Goal: Task Accomplishment & Management: Complete application form

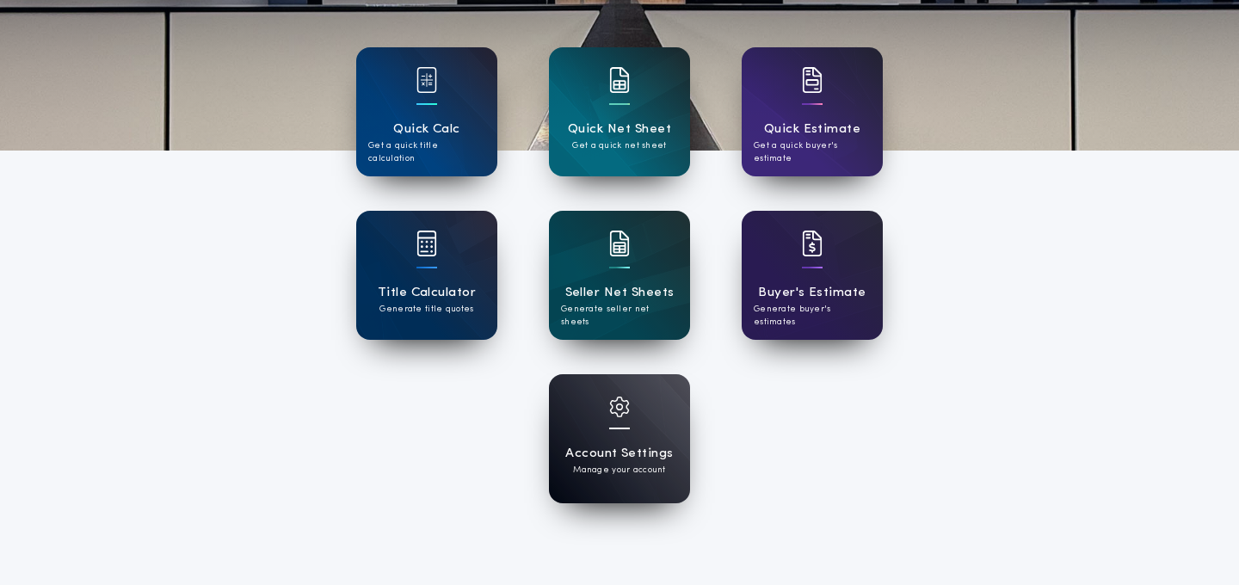
scroll to position [248, 0]
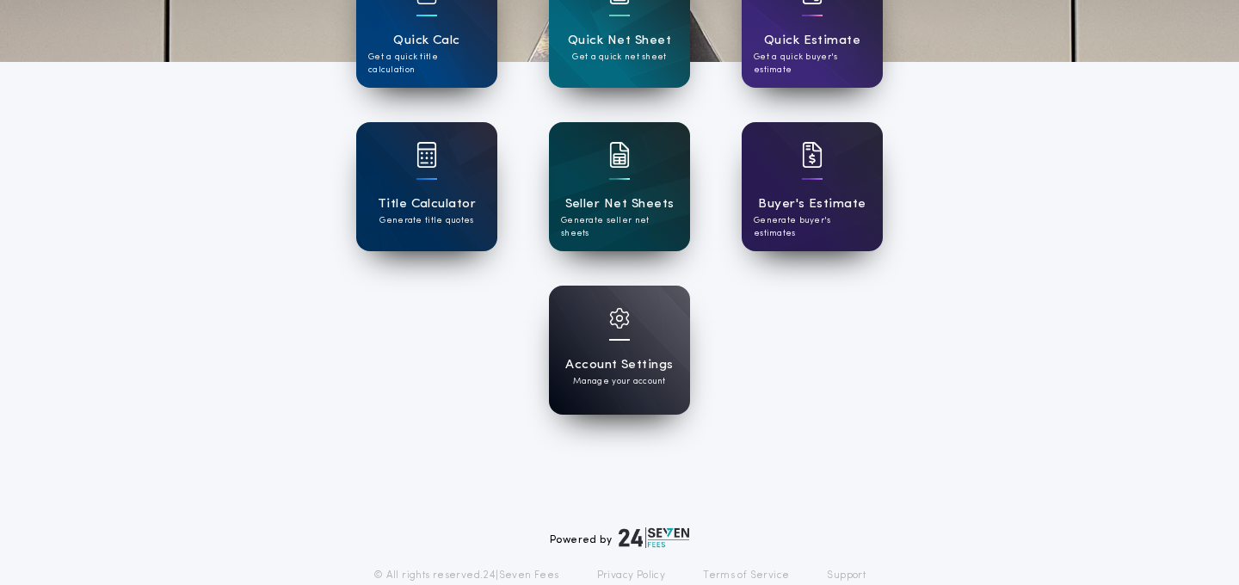
click at [612, 204] on h1 "Seller Net Sheets" at bounding box center [619, 204] width 109 height 20
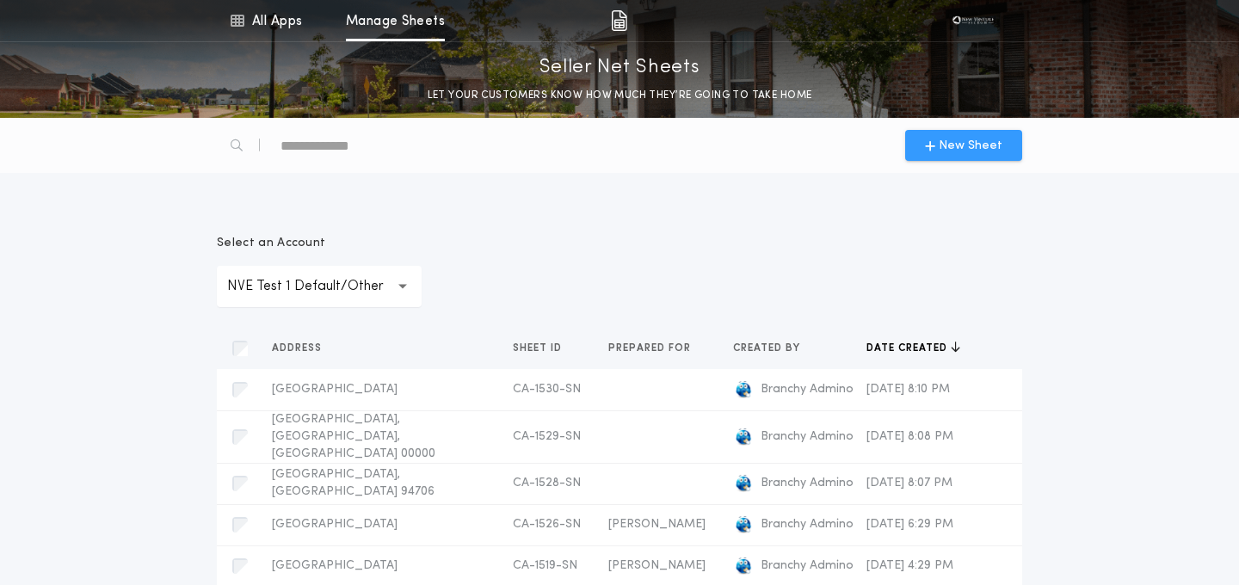
click at [948, 144] on span "New Sheet" at bounding box center [971, 146] width 64 height 18
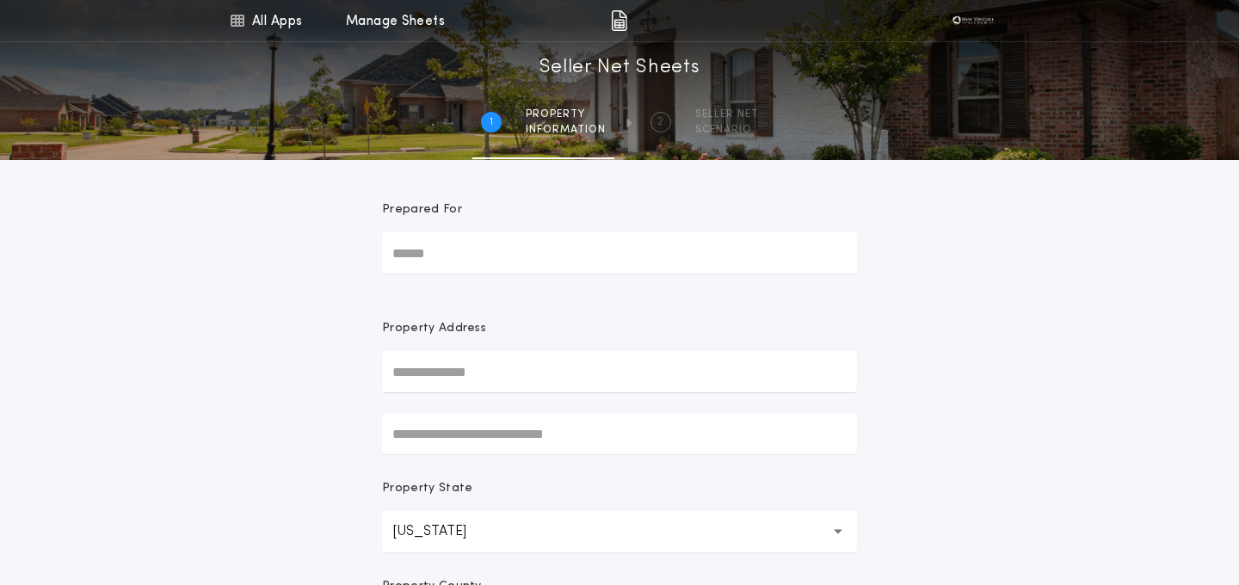
click at [490, 255] on input "Prepared For" at bounding box center [619, 252] width 475 height 41
type input "****"
click at [459, 367] on input "text" at bounding box center [619, 371] width 475 height 41
click at [482, 379] on input "text" at bounding box center [619, 371] width 475 height 41
paste input "**********"
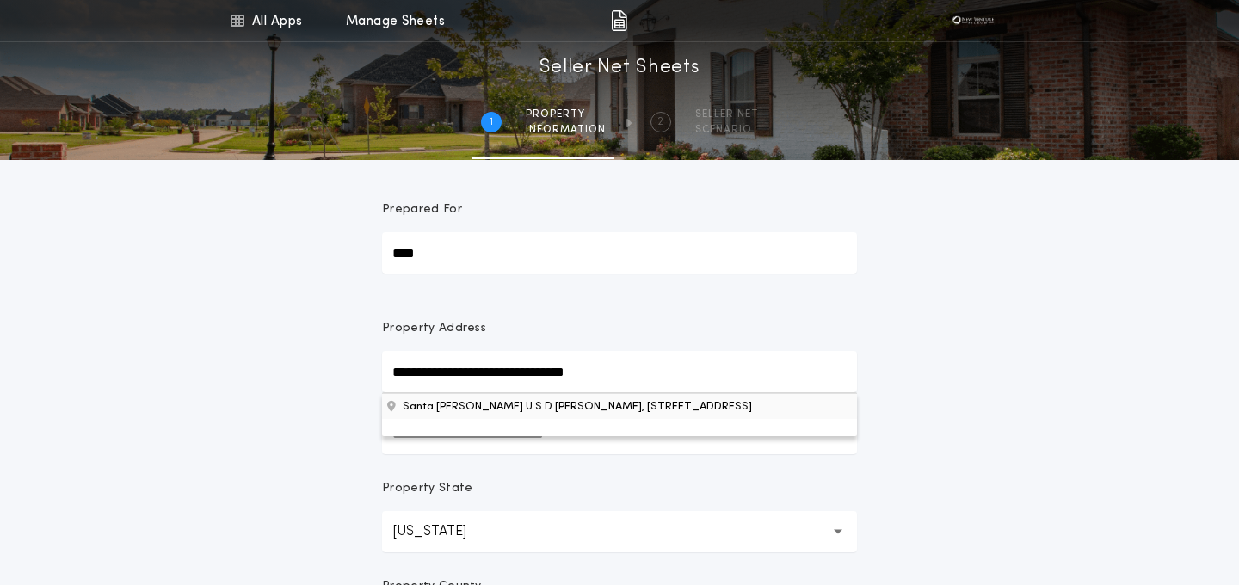
click at [490, 403] on button "Santa [PERSON_NAME] U S D [PERSON_NAME], [STREET_ADDRESS]" at bounding box center [619, 406] width 475 height 26
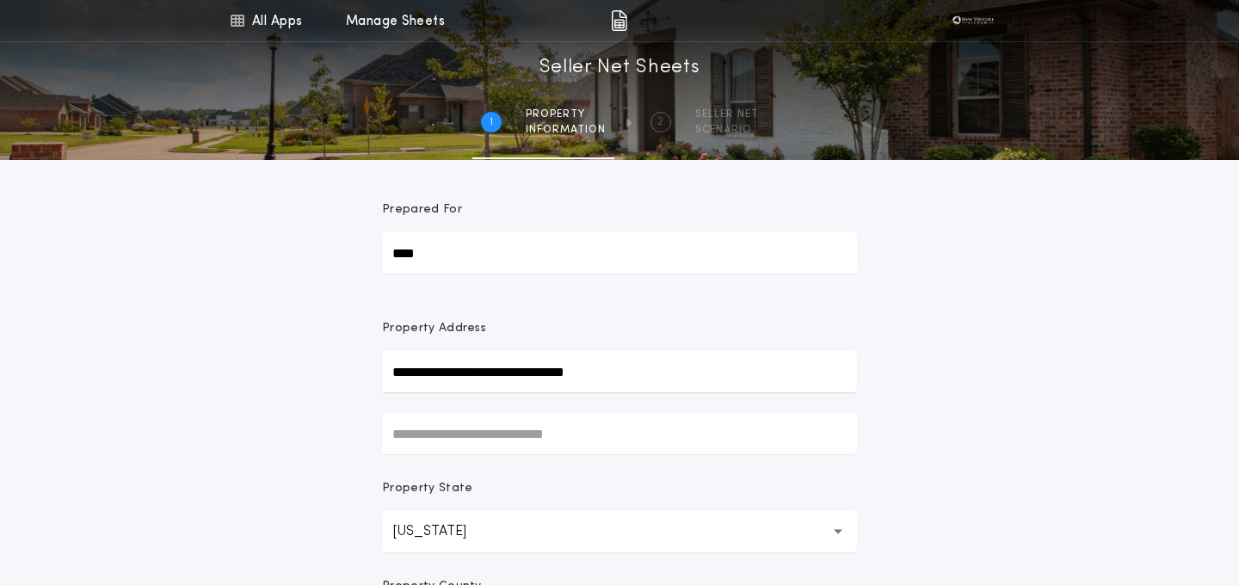
type input "**********"
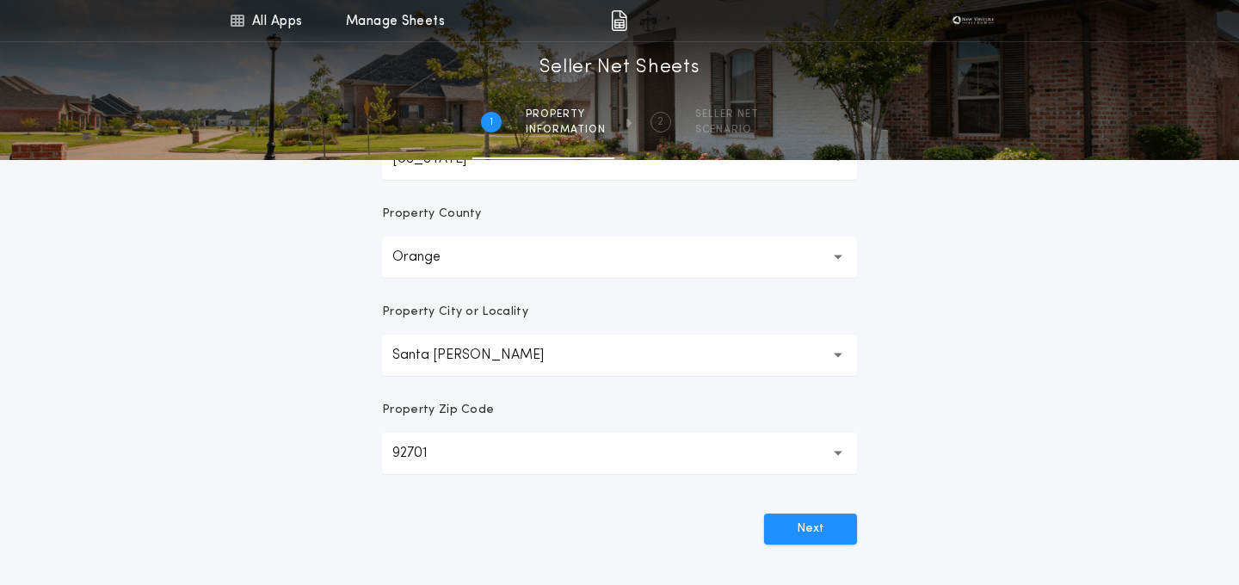
scroll to position [396, 0]
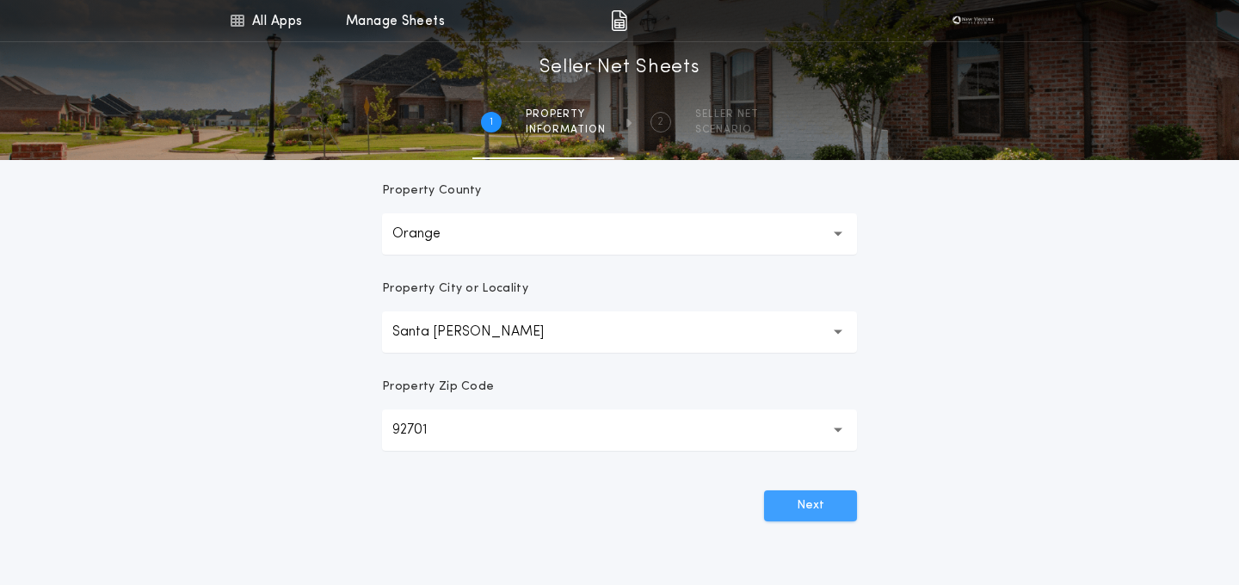
click at [789, 505] on button "Next" at bounding box center [810, 506] width 93 height 31
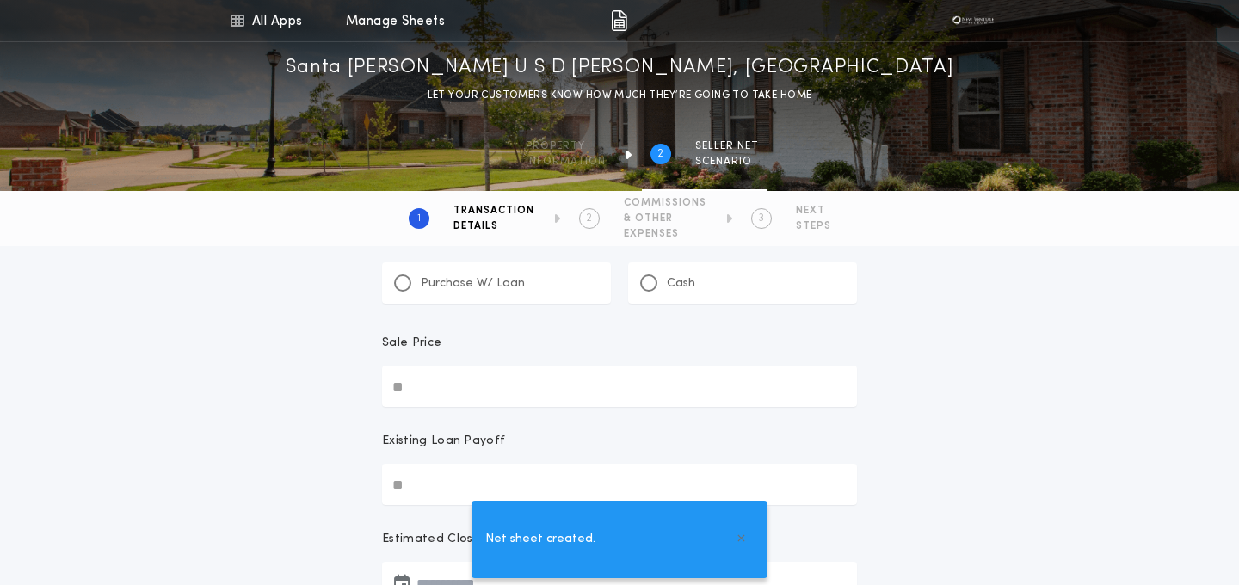
scroll to position [72, 0]
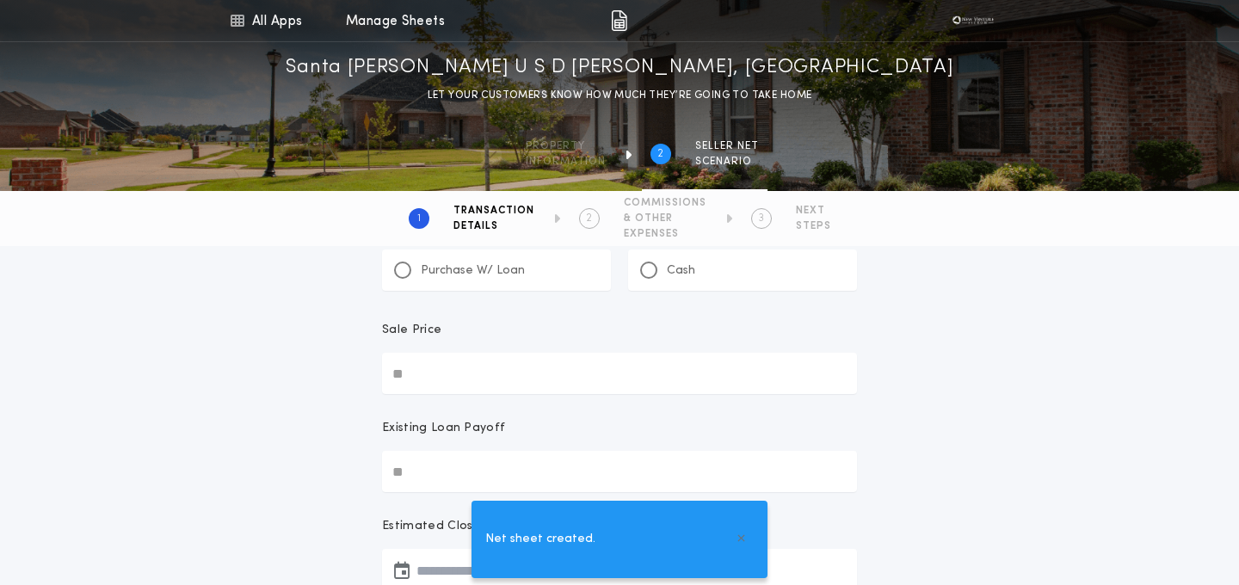
click at [491, 269] on p "Purchase W/ Loan" at bounding box center [473, 270] width 104 height 17
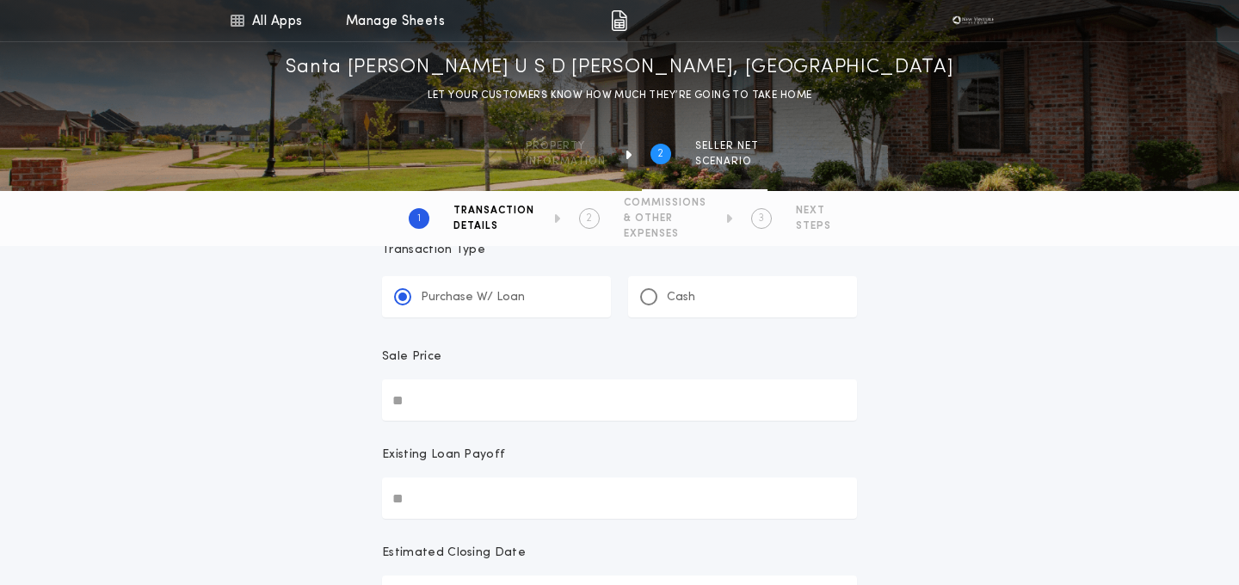
scroll to position [51, 0]
click at [451, 401] on input "Sale Price" at bounding box center [619, 394] width 475 height 41
type input "********"
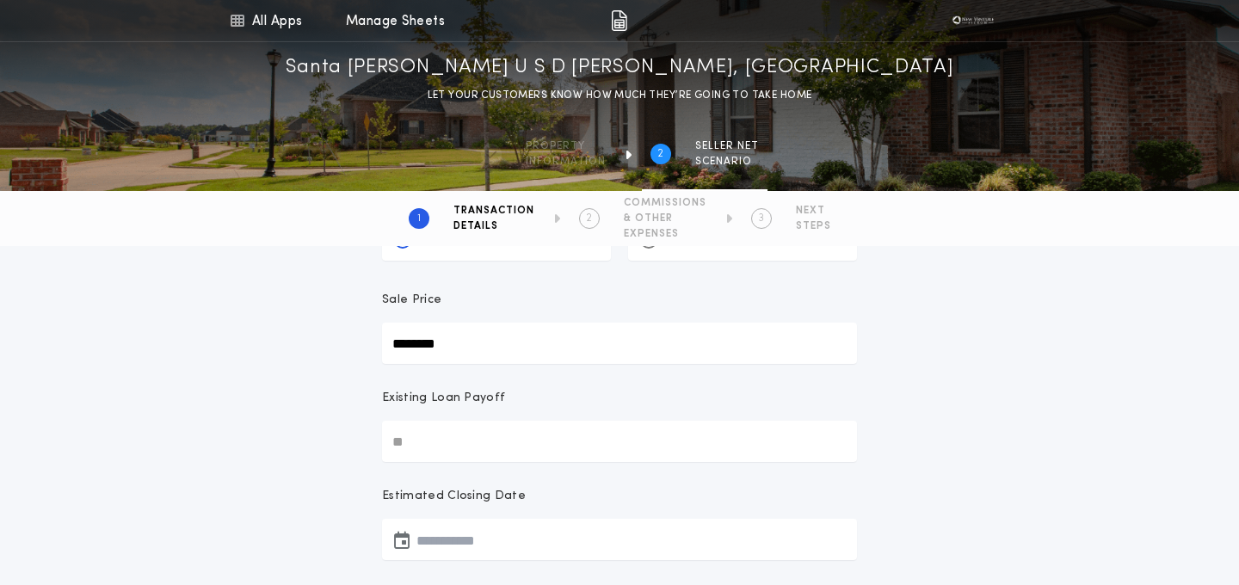
scroll to position [168, 0]
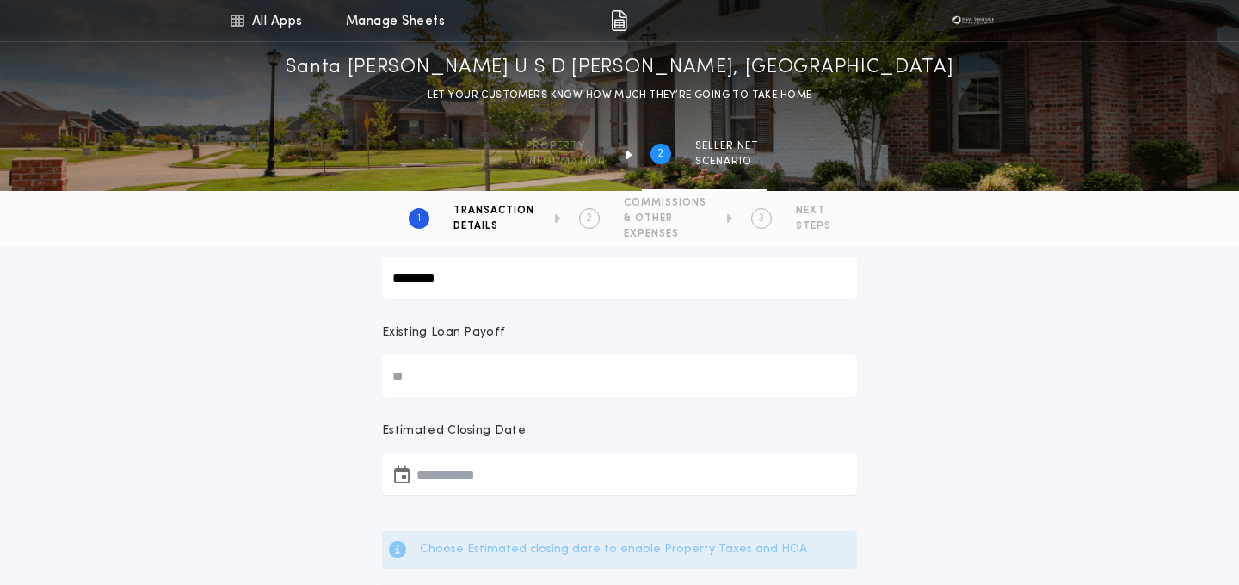
click at [426, 373] on input "Existing Loan Payoff" at bounding box center [619, 375] width 475 height 41
type input "******"
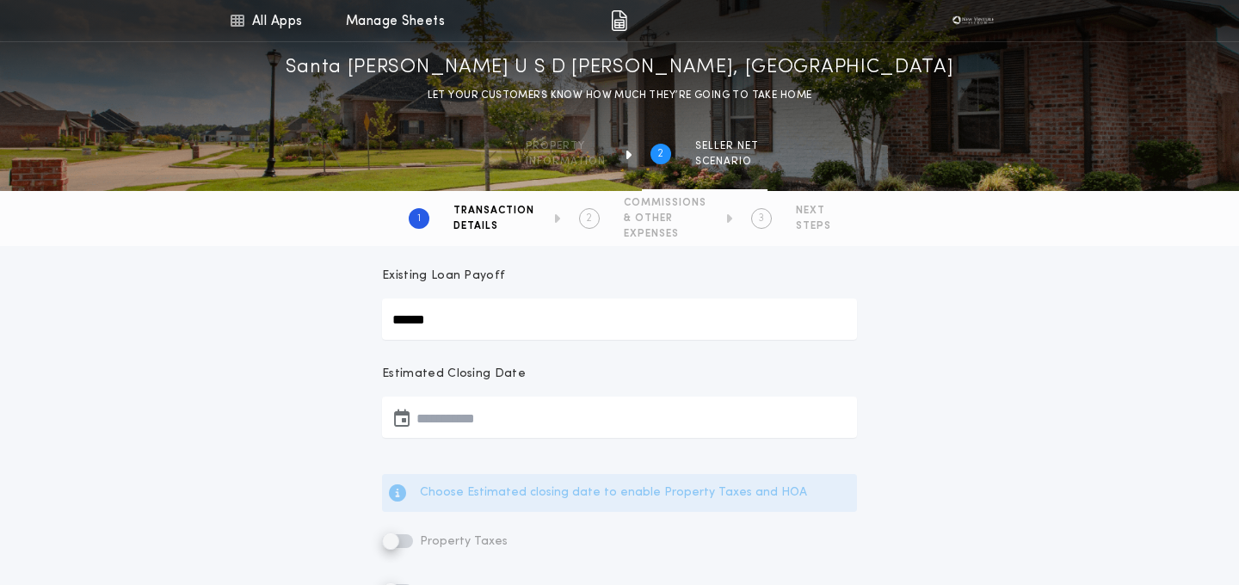
click at [472, 418] on button "button" at bounding box center [619, 417] width 475 height 41
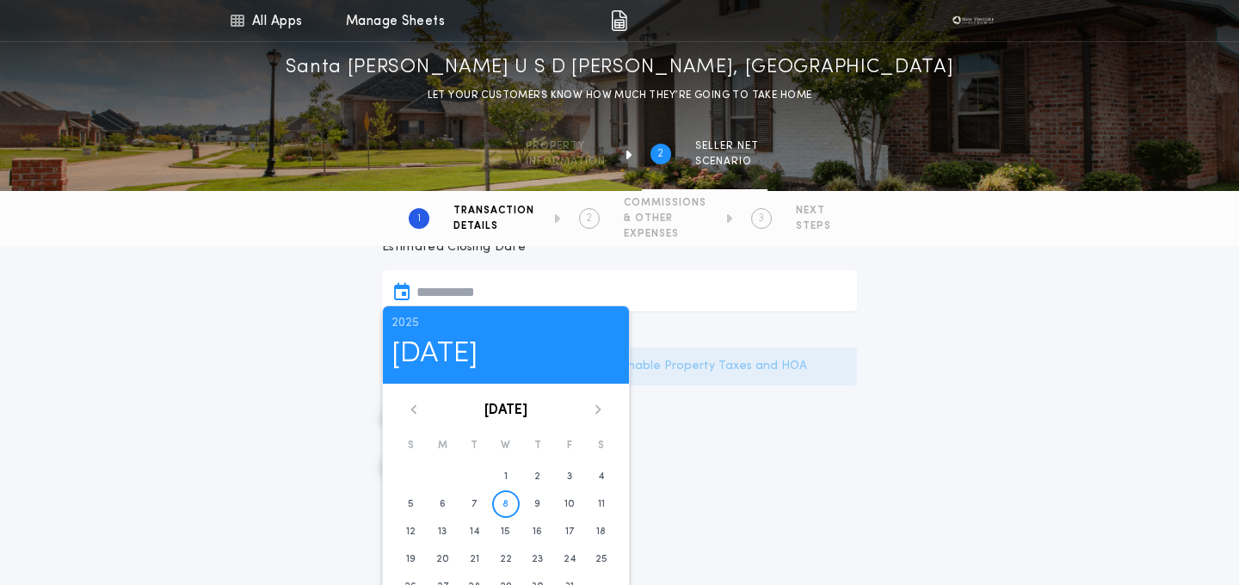
scroll to position [355, 0]
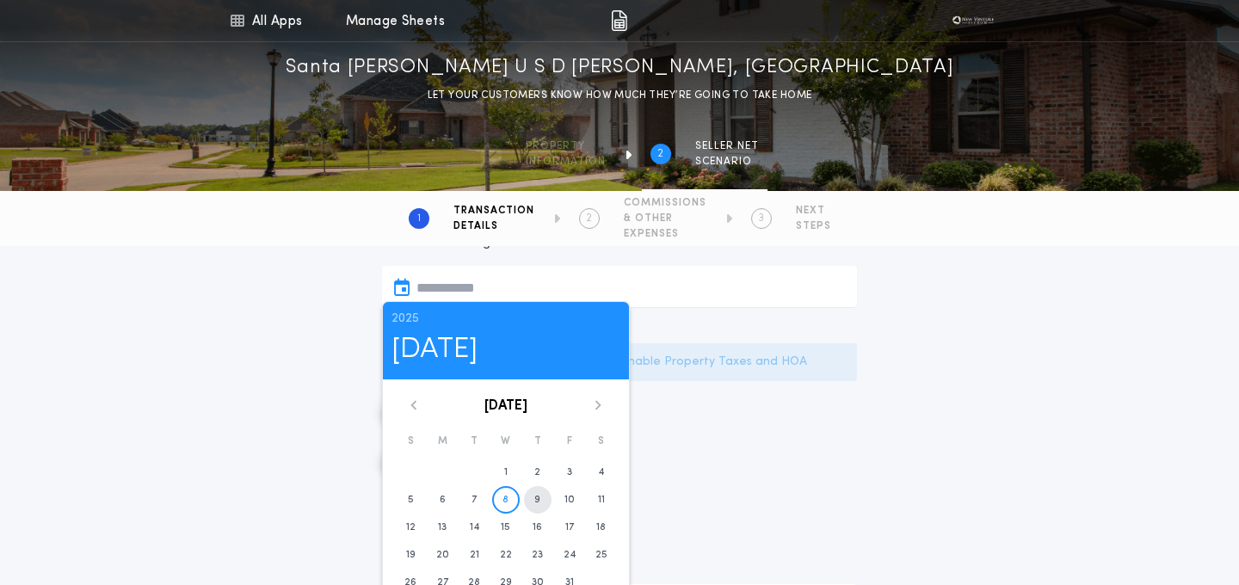
click at [535, 496] on time "9" at bounding box center [537, 500] width 6 height 14
type input "**********"
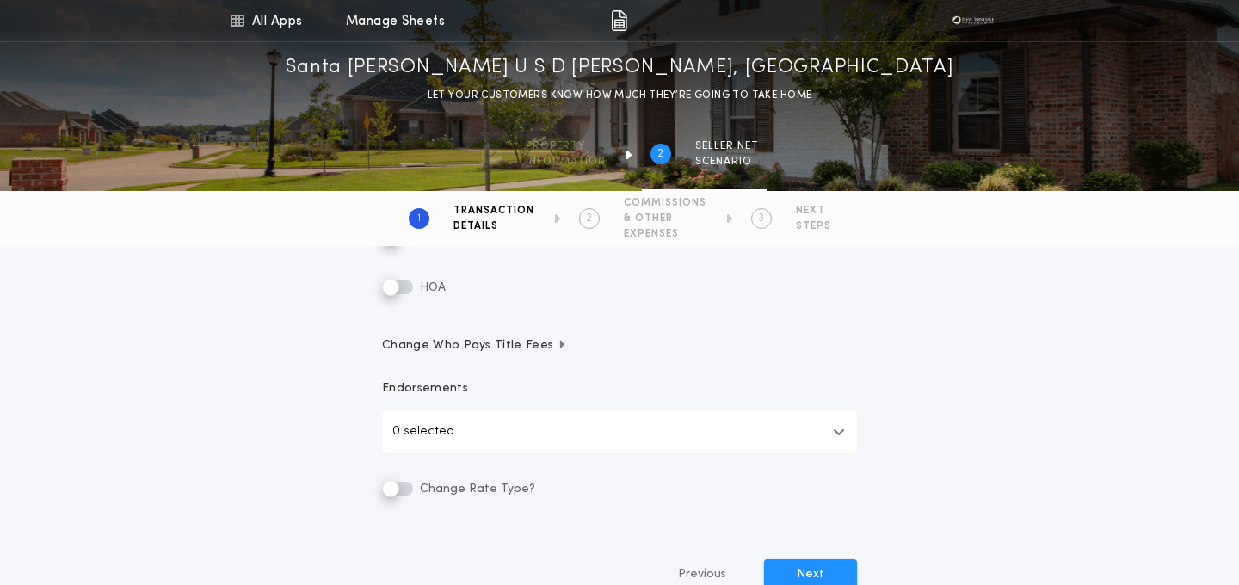
scroll to position [500, 0]
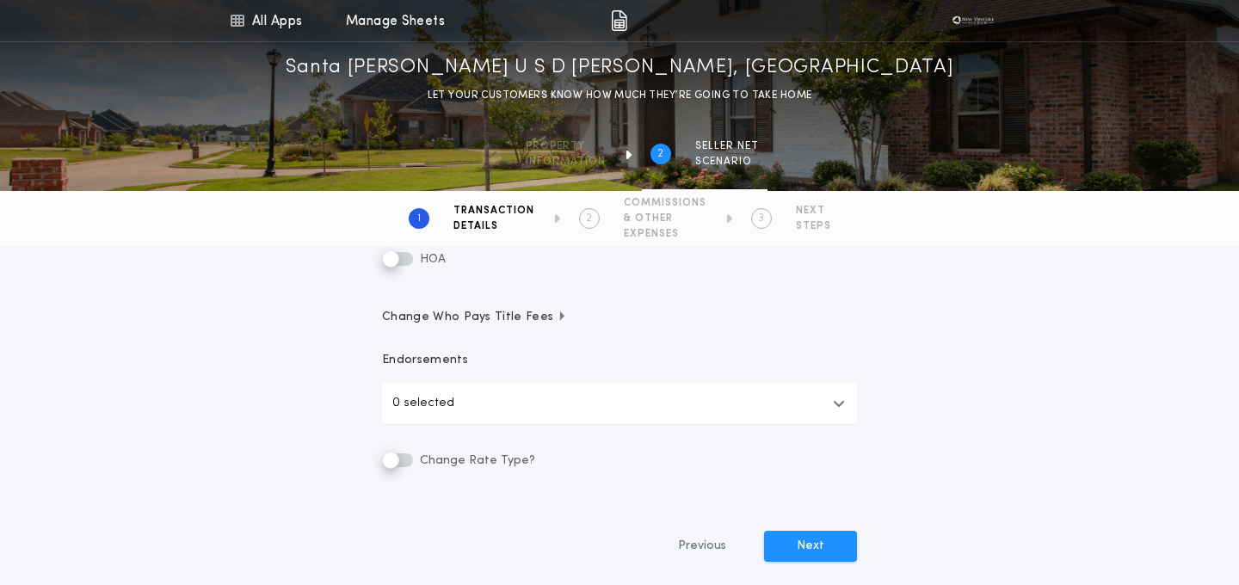
click at [441, 388] on button "0 selected" at bounding box center [619, 403] width 475 height 41
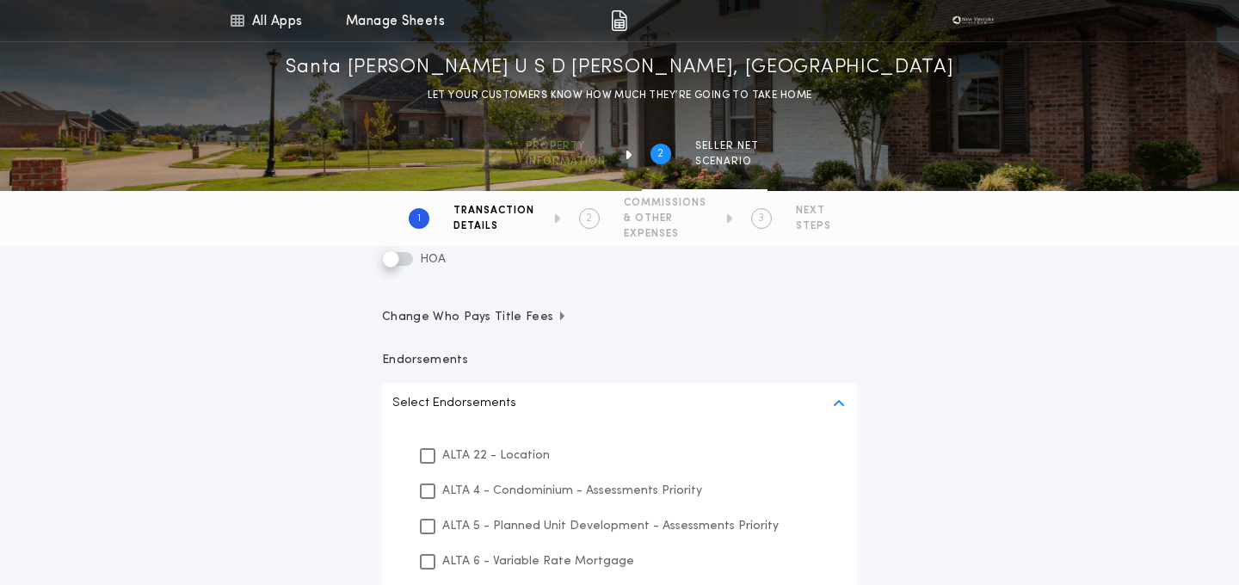
click at [468, 454] on p "ALTA 22 - Location" at bounding box center [496, 456] width 108 height 18
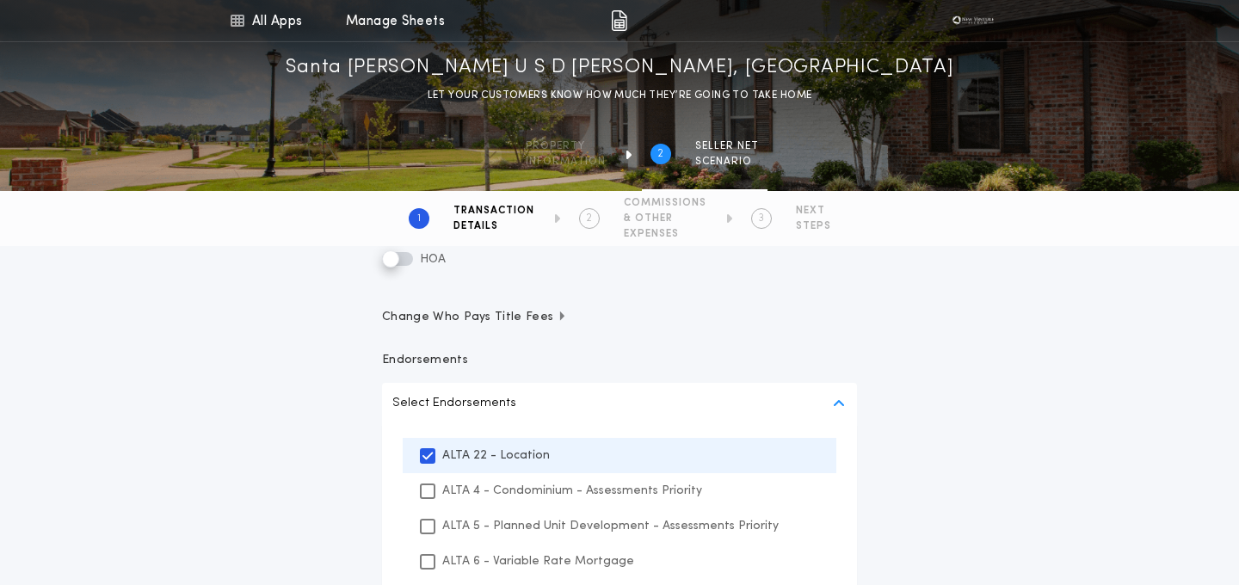
click at [468, 478] on div "ALTA 4 - Condominium - Assessments Priority" at bounding box center [620, 490] width 434 height 35
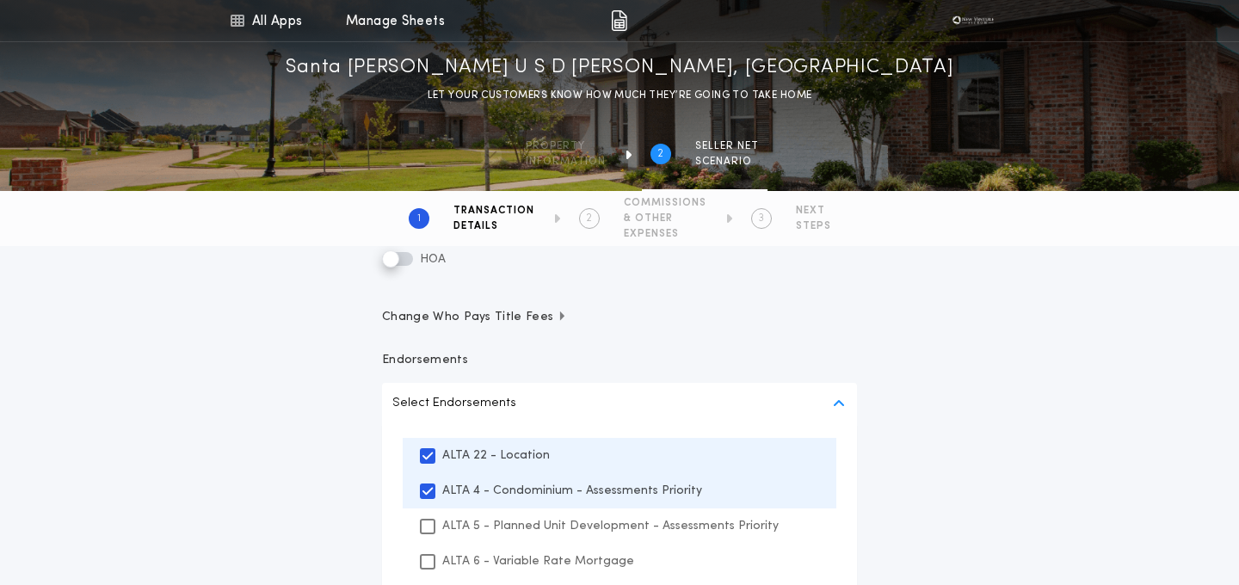
click at [463, 511] on div "ALTA 5 - Planned Unit Development - Assessments Priority" at bounding box center [620, 526] width 434 height 35
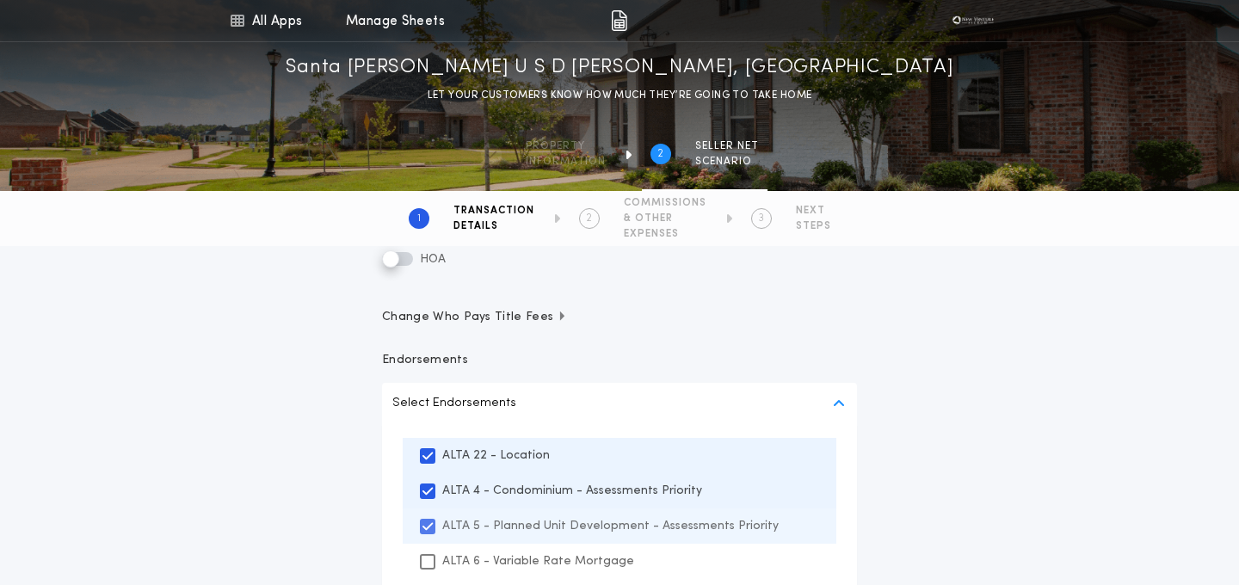
click at [470, 540] on div "ALTA 5 - Planned Unit Development - Assessments Priority" at bounding box center [620, 526] width 434 height 35
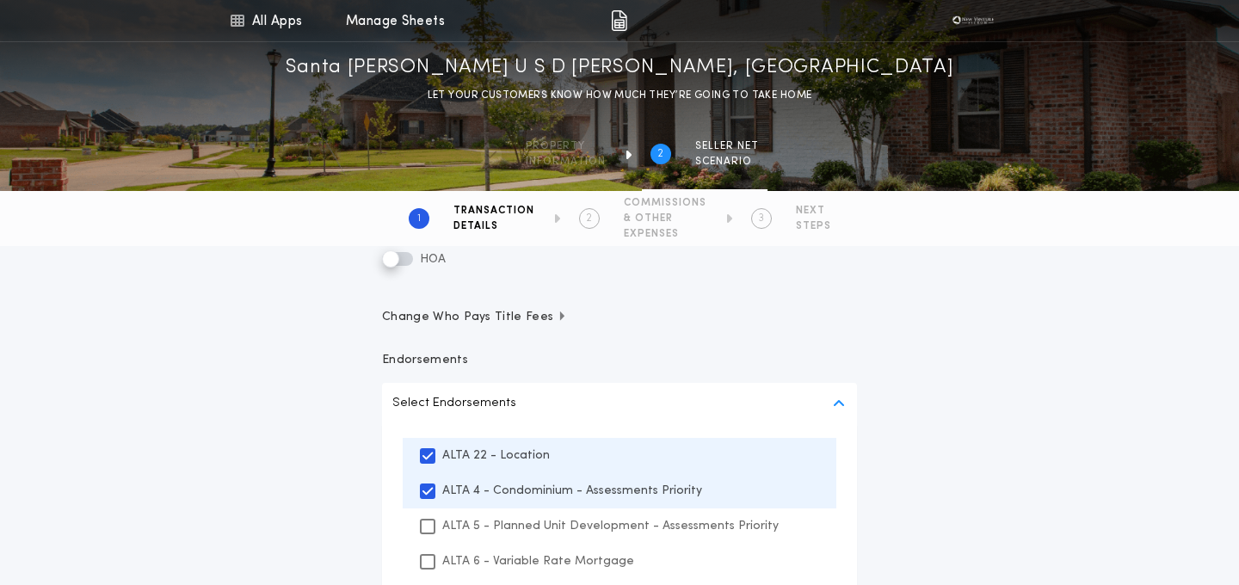
click at [475, 519] on p "ALTA 5 - Planned Unit Development - Assessments Priority" at bounding box center [610, 526] width 336 height 18
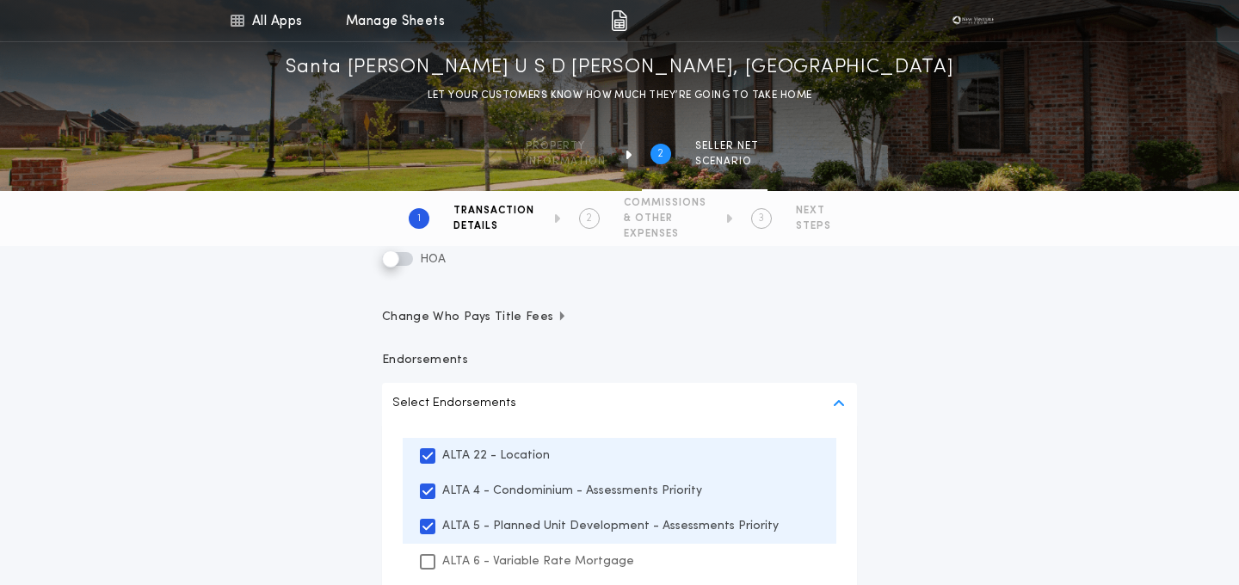
click at [466, 558] on p "ALTA 6 - Variable Rate Mortgage" at bounding box center [538, 562] width 192 height 18
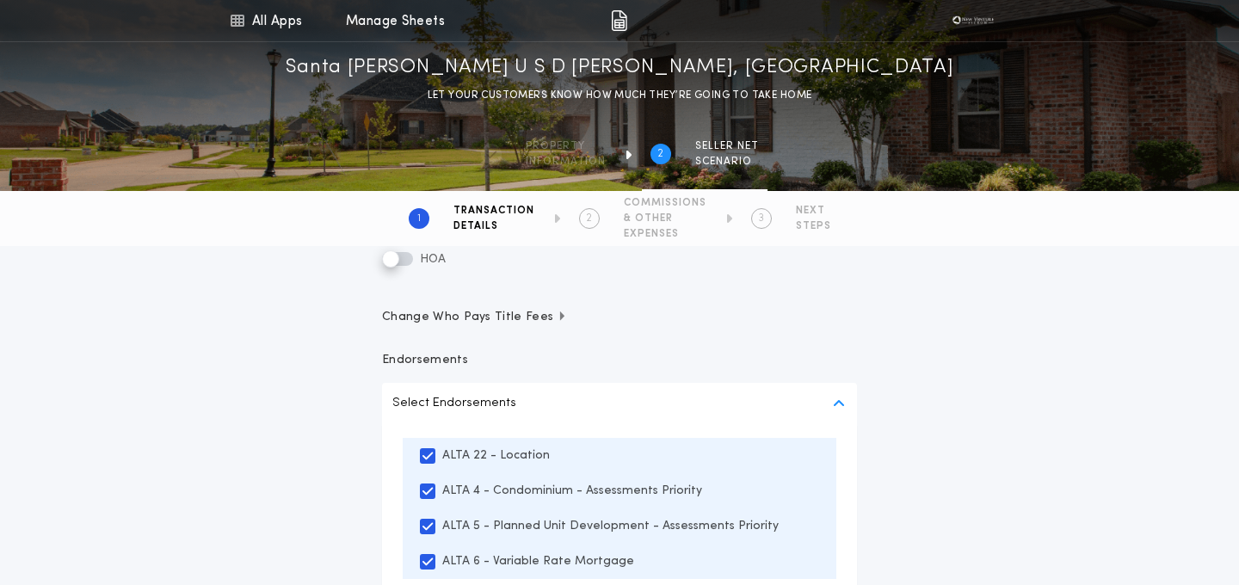
click at [827, 354] on p "Endorsements" at bounding box center [619, 360] width 475 height 17
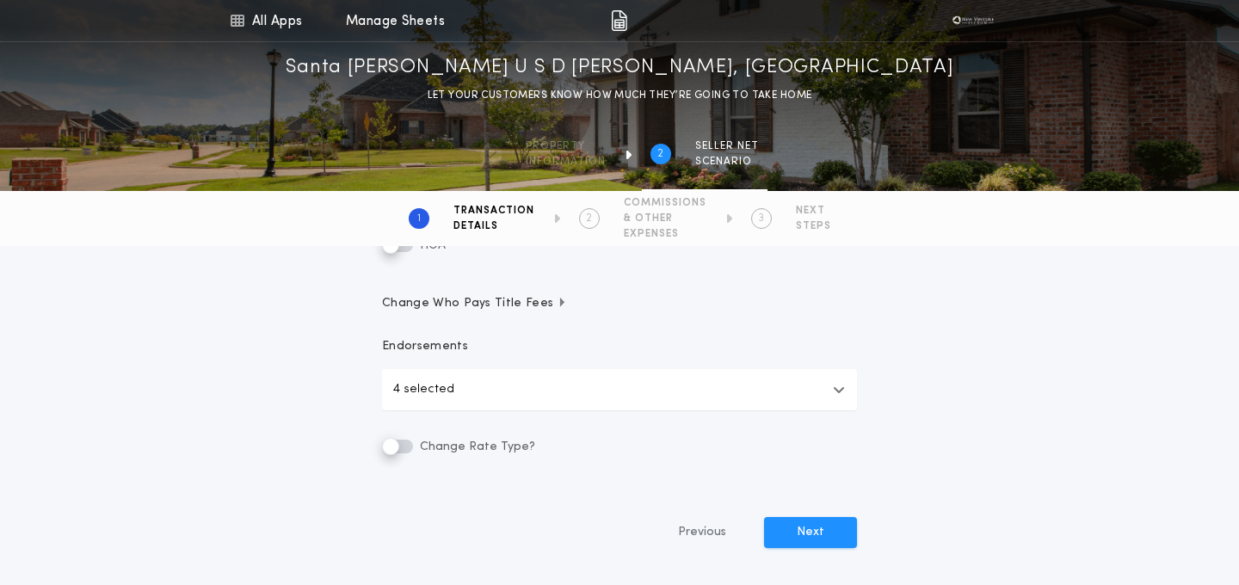
scroll to position [530, 0]
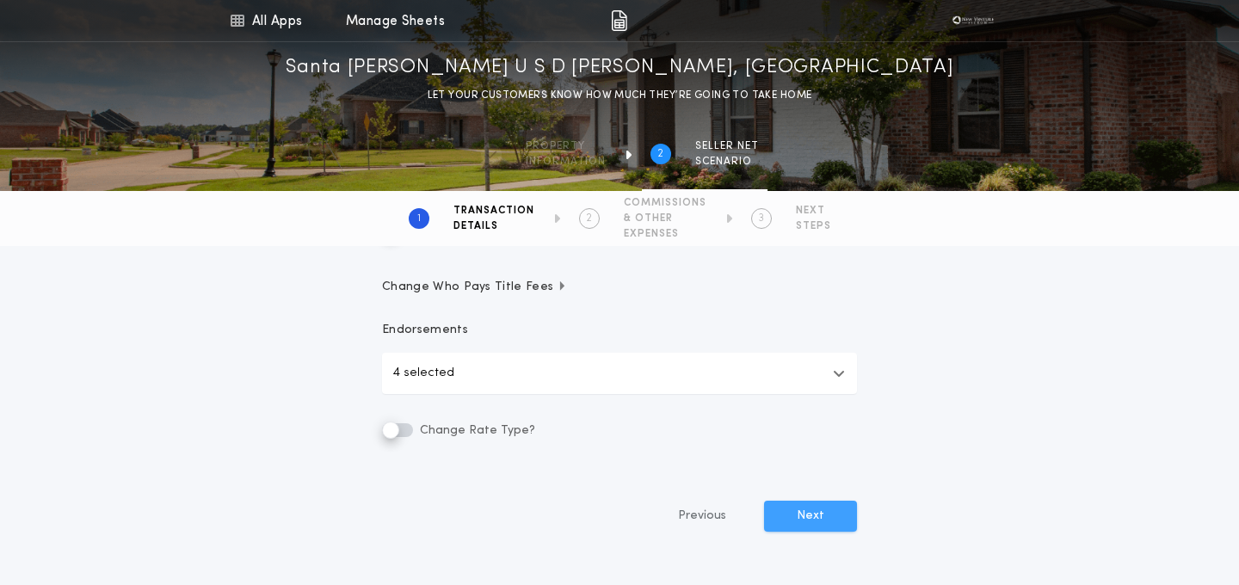
click at [793, 506] on button "Next" at bounding box center [810, 516] width 93 height 31
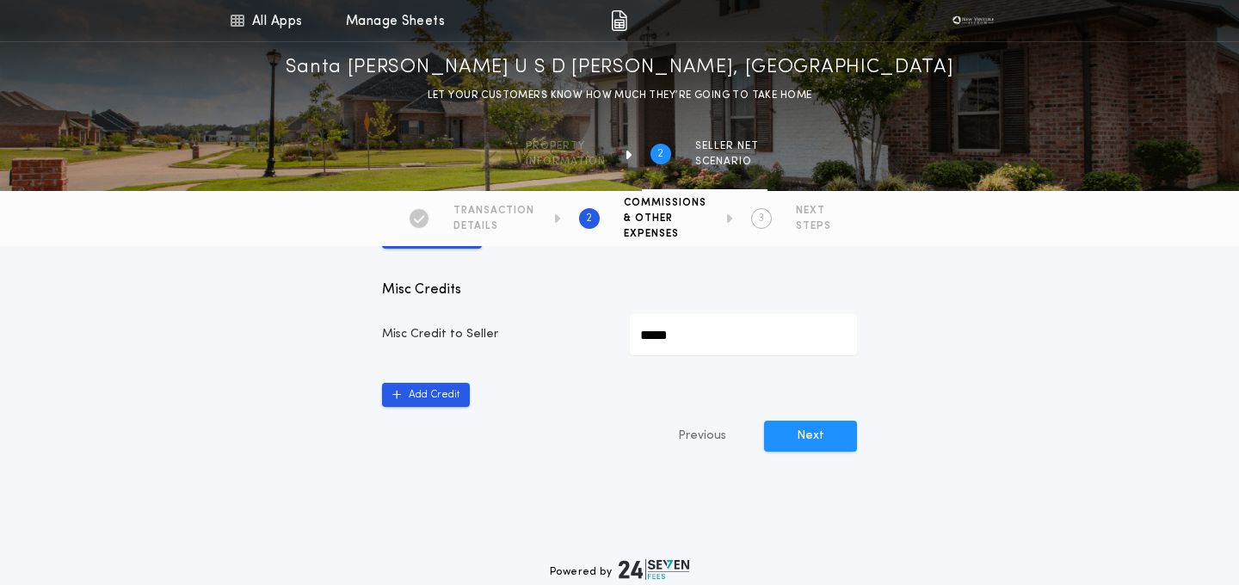
scroll to position [1226, 0]
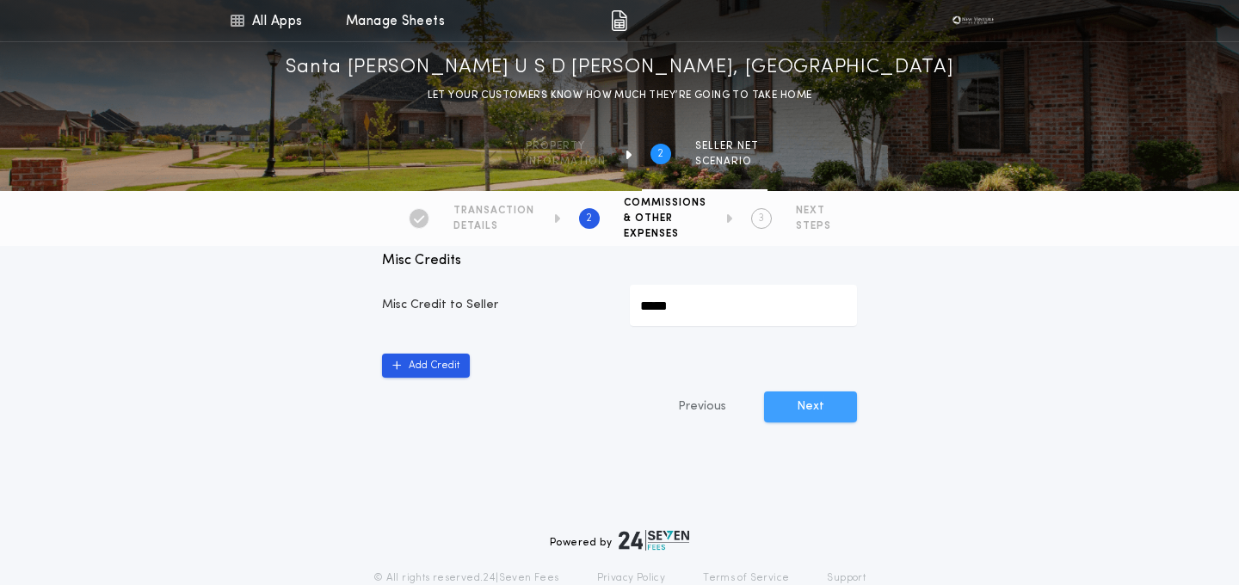
click at [805, 407] on button "Next" at bounding box center [810, 407] width 93 height 31
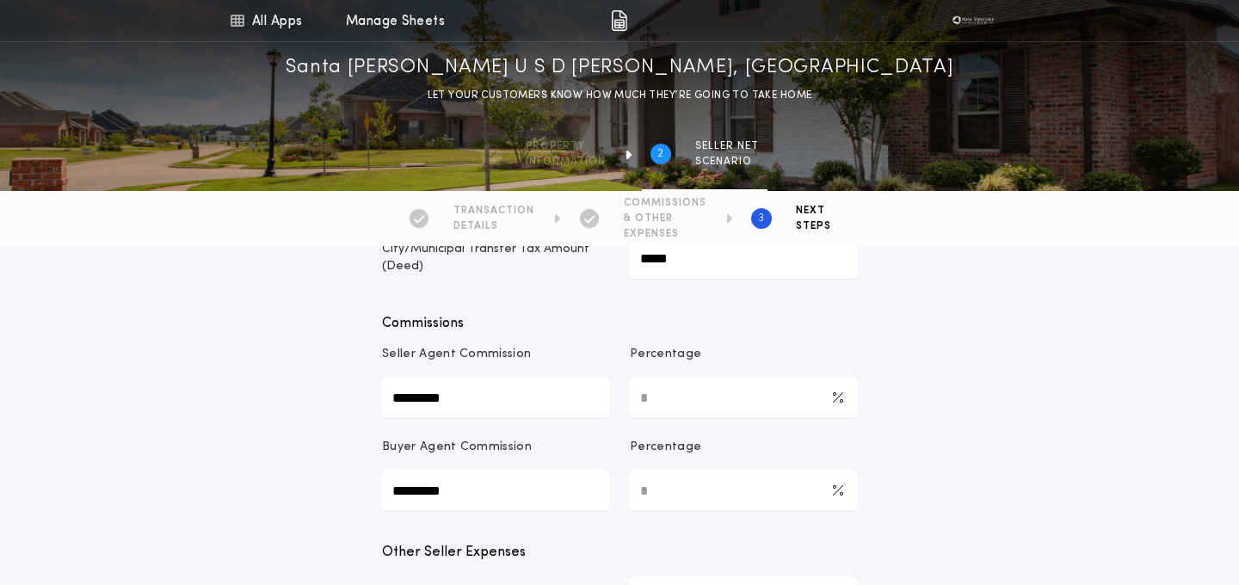
scroll to position [411, 0]
